Goal: Task Accomplishment & Management: Manage account settings

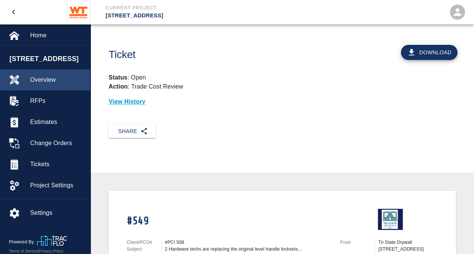
click at [41, 83] on span "Overview" at bounding box center [57, 79] width 54 height 9
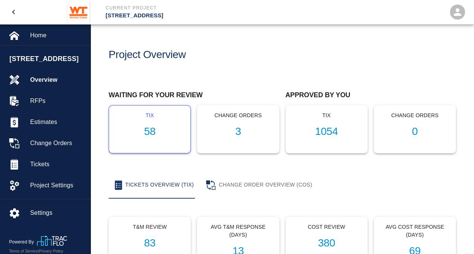
click at [155, 131] on h1 "58" at bounding box center [149, 132] width 69 height 12
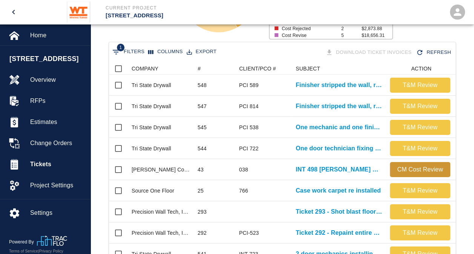
scroll to position [132, 0]
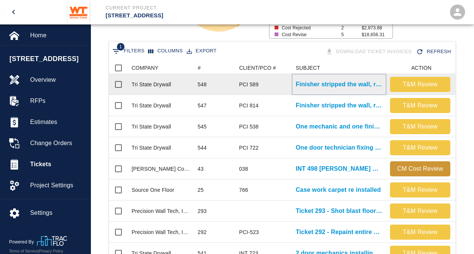
click at [349, 83] on p "Finisher stripped the wall, removing all residue after demo of..." at bounding box center [339, 84] width 87 height 9
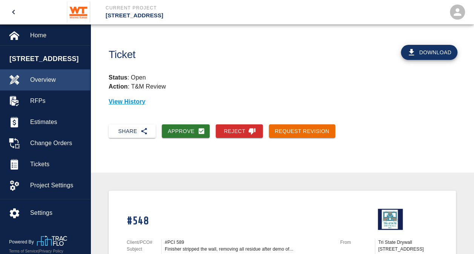
click at [38, 80] on span "Overview" at bounding box center [57, 79] width 54 height 9
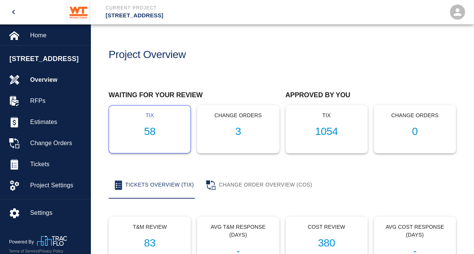
click at [154, 133] on h1 "58" at bounding box center [149, 132] width 69 height 12
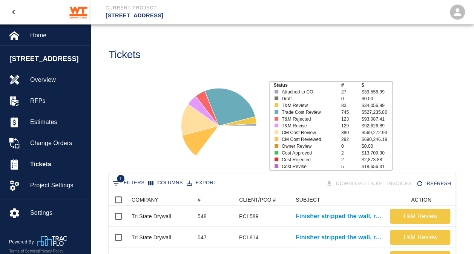
scroll to position [74, 0]
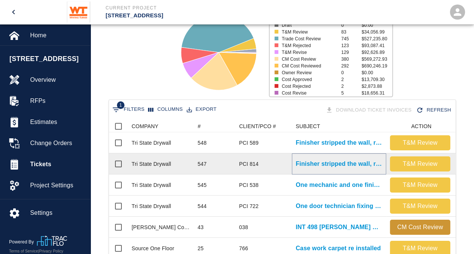
click at [337, 161] on p "Finisher stripped the wall, removing all residue after demo of..." at bounding box center [339, 164] width 87 height 9
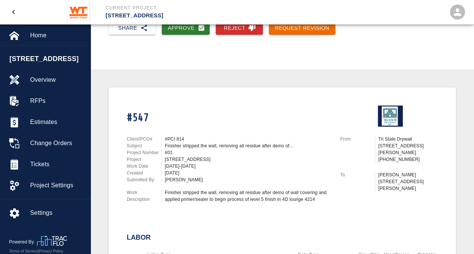
scroll to position [103, 0]
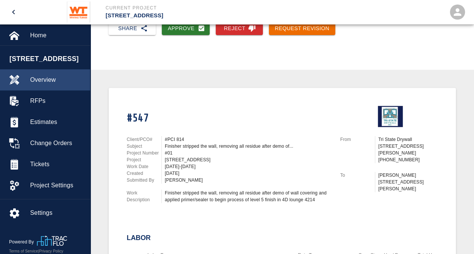
click at [41, 80] on span "Overview" at bounding box center [57, 79] width 54 height 9
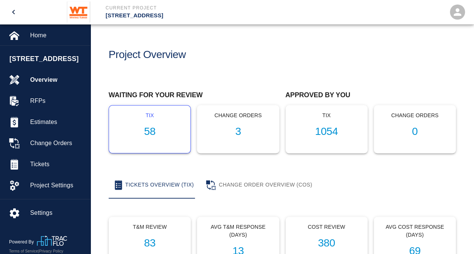
click at [152, 132] on h1 "58" at bounding box center [149, 132] width 69 height 12
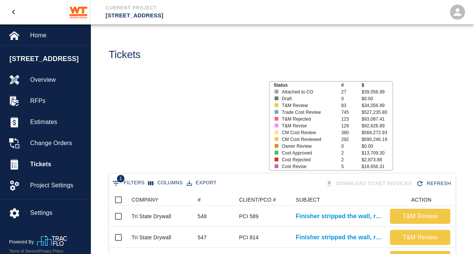
scroll to position [435, 341]
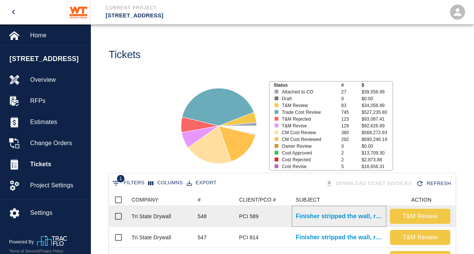
click at [306, 218] on p "Finisher stripped the wall, removing all residue after demo of..." at bounding box center [339, 216] width 87 height 9
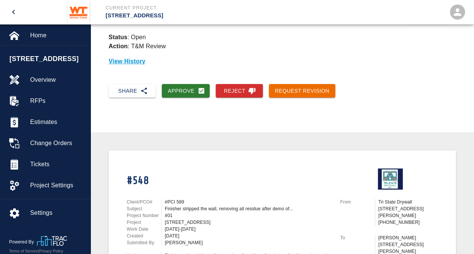
scroll to position [40, 0]
click at [233, 89] on button "Reject" at bounding box center [239, 92] width 47 height 14
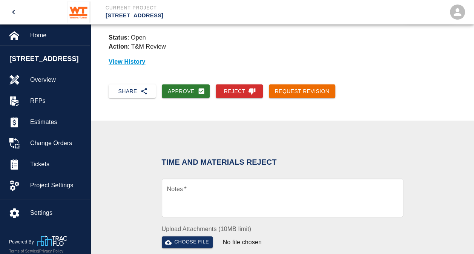
click at [185, 217] on div "Upload Attachments (10MB limit) Choose file No file chosen Upload Another File" at bounding box center [283, 241] width 242 height 49
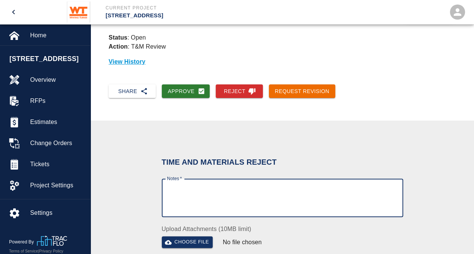
click at [199, 205] on textarea "Notes   *" at bounding box center [282, 198] width 231 height 26
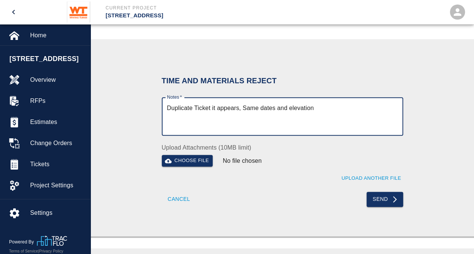
scroll to position [122, 0]
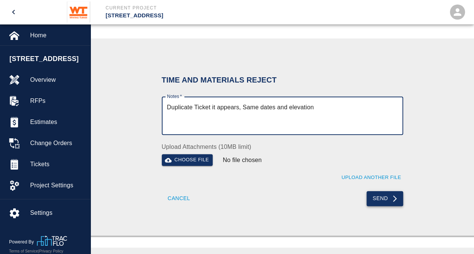
type textarea "Duplicate Ticket it appears, Same dates and elevation"
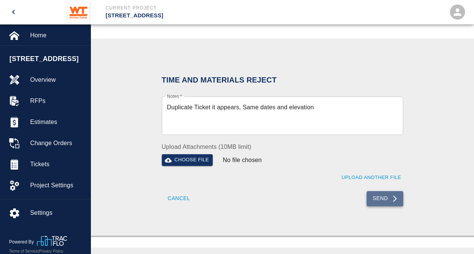
click at [384, 192] on button "Send" at bounding box center [385, 198] width 37 height 15
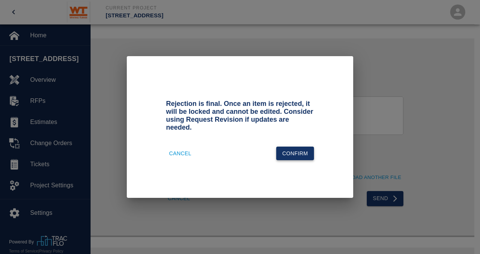
click at [303, 149] on button "Confirm" at bounding box center [295, 154] width 38 height 14
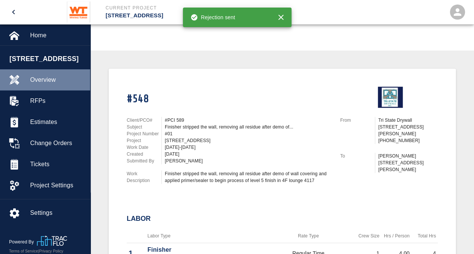
click at [38, 77] on span "Overview" at bounding box center [57, 79] width 54 height 9
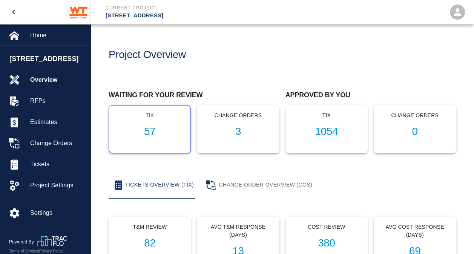
click at [151, 130] on h1 "57" at bounding box center [149, 132] width 69 height 12
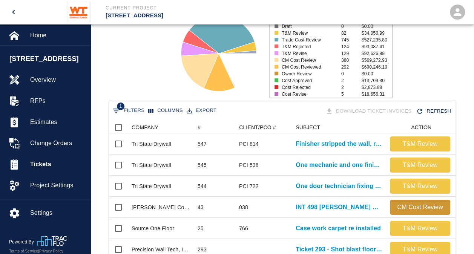
scroll to position [106, 0]
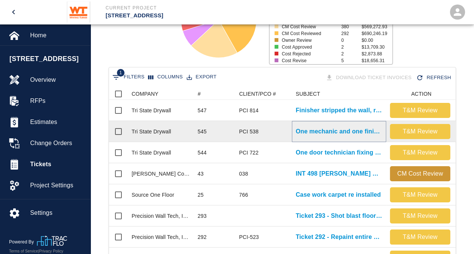
click at [344, 134] on p "One mechanic and one finisher framing and patching 5 locations..." at bounding box center [339, 131] width 87 height 9
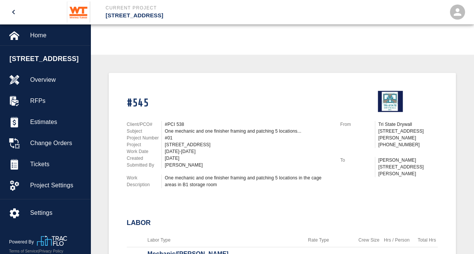
scroll to position [79, 0]
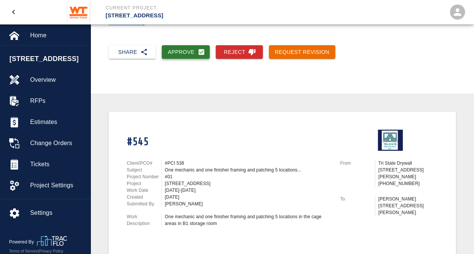
click at [183, 47] on button "Approve" at bounding box center [186, 52] width 48 height 14
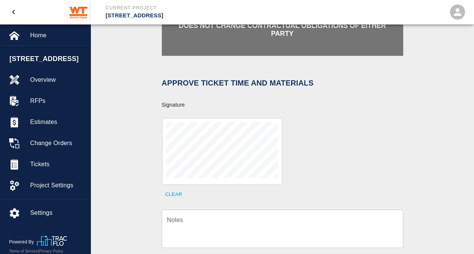
scroll to position [189, 0]
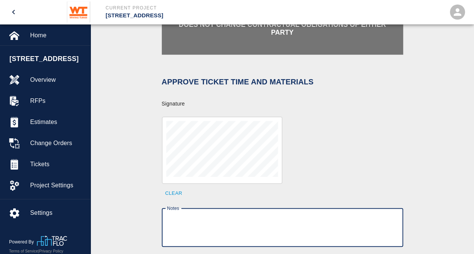
click at [203, 222] on textarea "Notes" at bounding box center [282, 228] width 231 height 26
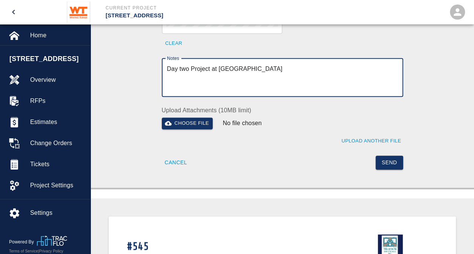
scroll to position [330, 0]
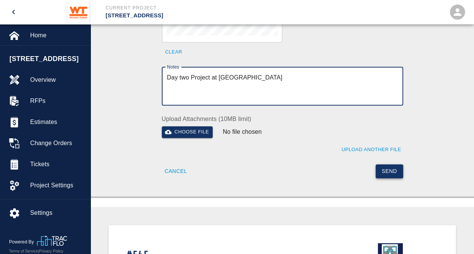
type textarea "Day two Project at [GEOGRAPHIC_DATA]"
click at [389, 165] on button "Send" at bounding box center [390, 172] width 28 height 14
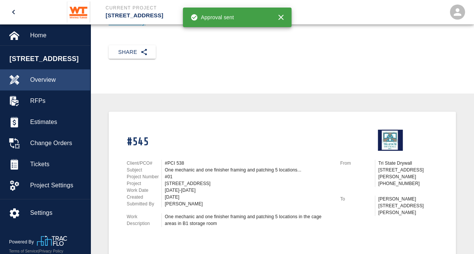
scroll to position [0, 0]
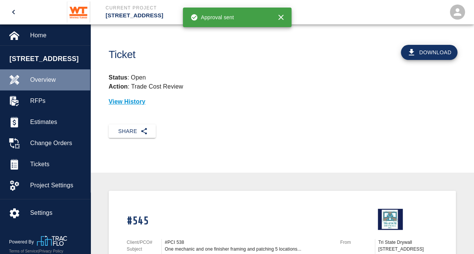
click at [38, 77] on span "Overview" at bounding box center [57, 79] width 54 height 9
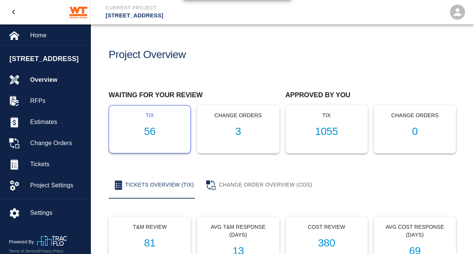
scroll to position [69, 0]
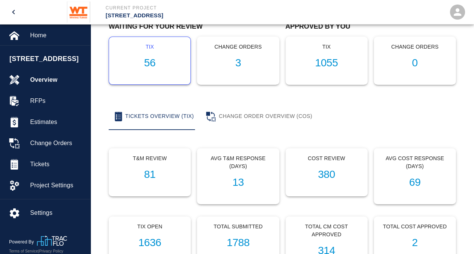
click at [151, 60] on h1 "56" at bounding box center [149, 63] width 69 height 12
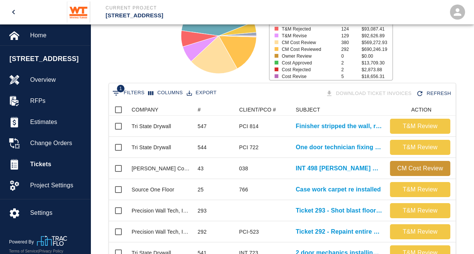
scroll to position [102, 0]
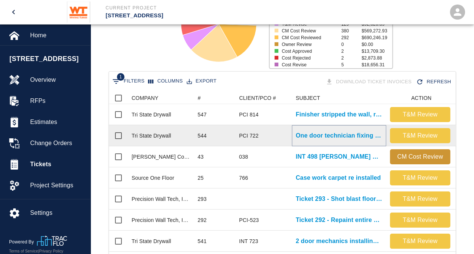
click at [342, 135] on p "One door technician fixing cores and installing cylinders and added..." at bounding box center [339, 135] width 87 height 9
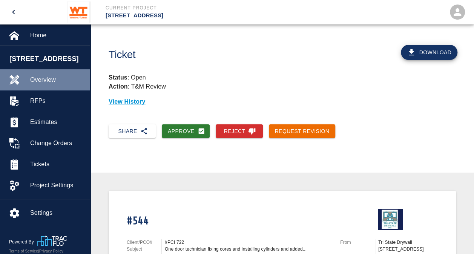
click at [41, 78] on span "Overview" at bounding box center [57, 79] width 54 height 9
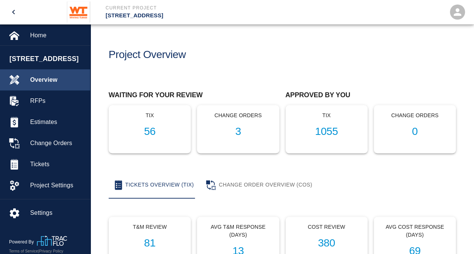
scroll to position [35, 0]
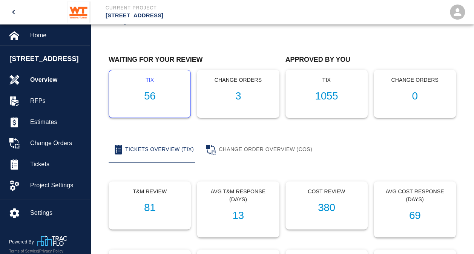
click at [133, 91] on h1 "56" at bounding box center [149, 96] width 69 height 12
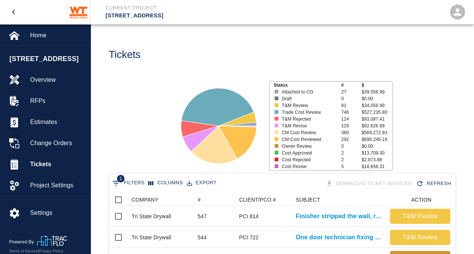
click at [223, 57] on div "Tickets" at bounding box center [191, 52] width 177 height 31
